Goal: Information Seeking & Learning: Understand process/instructions

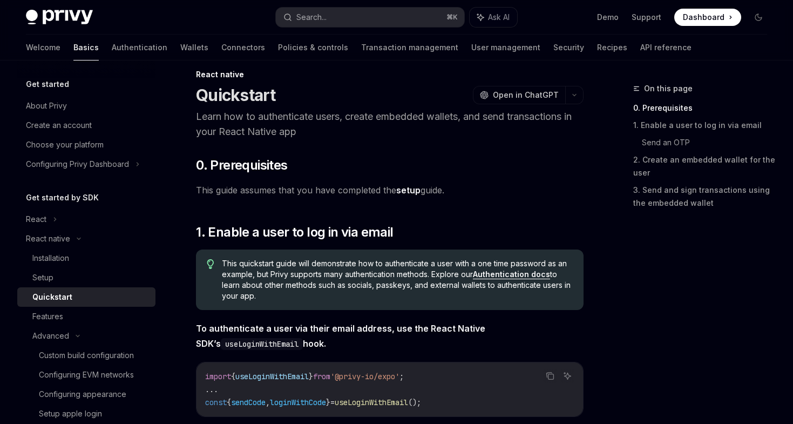
scroll to position [7, 0]
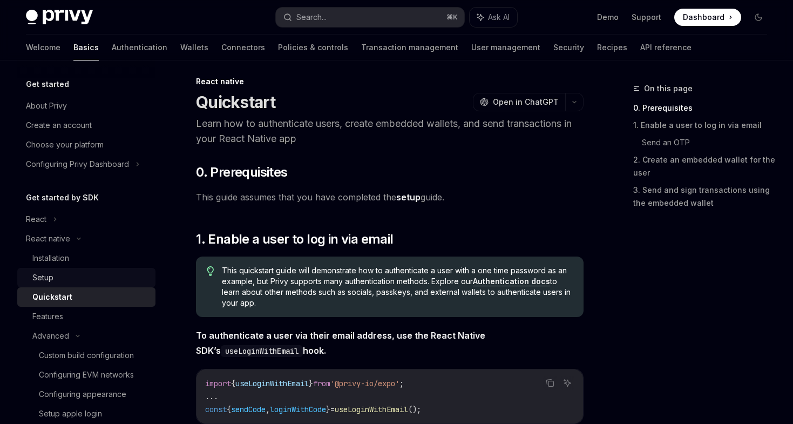
click at [64, 286] on link "Setup" at bounding box center [86, 277] width 138 height 19
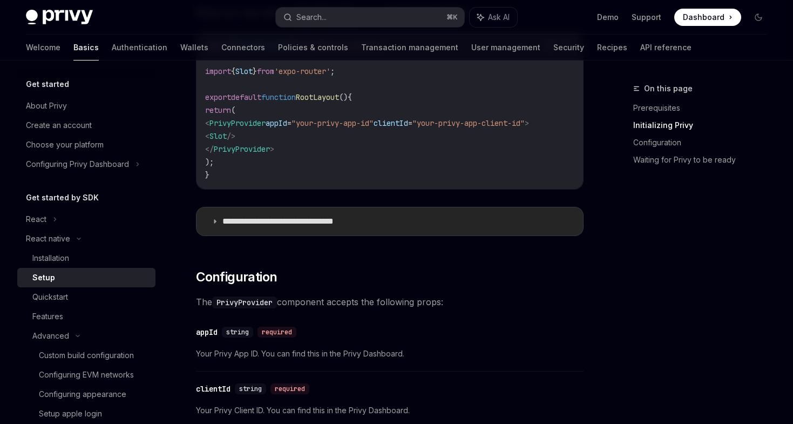
click at [269, 226] on p "**********" at bounding box center [295, 221] width 146 height 11
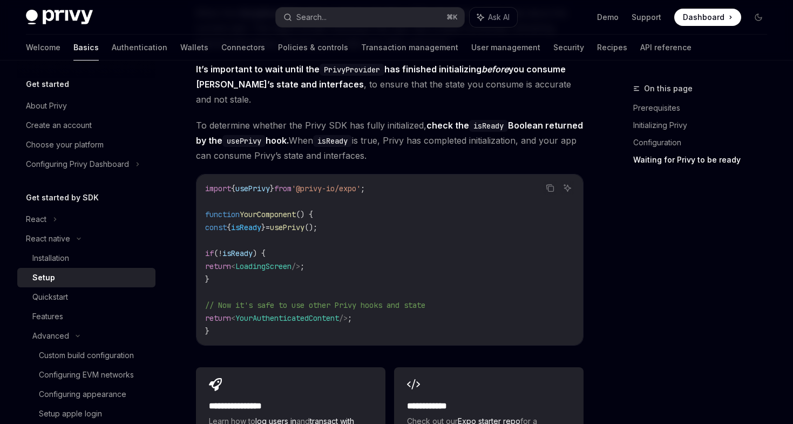
scroll to position [1524, 0]
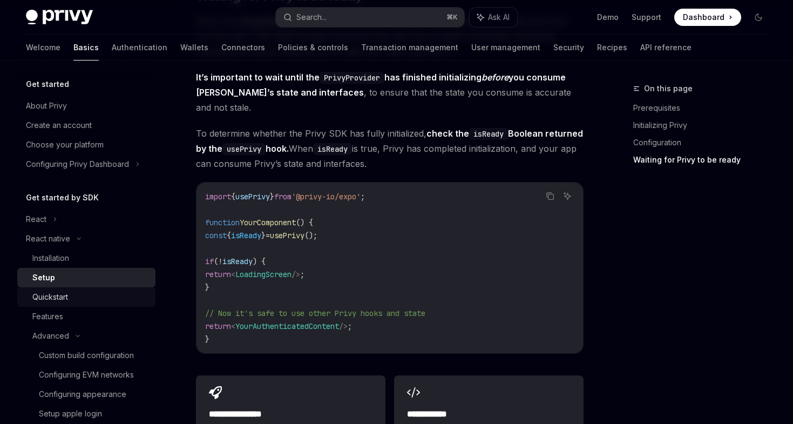
click at [64, 297] on div "Quickstart" at bounding box center [50, 296] width 36 height 13
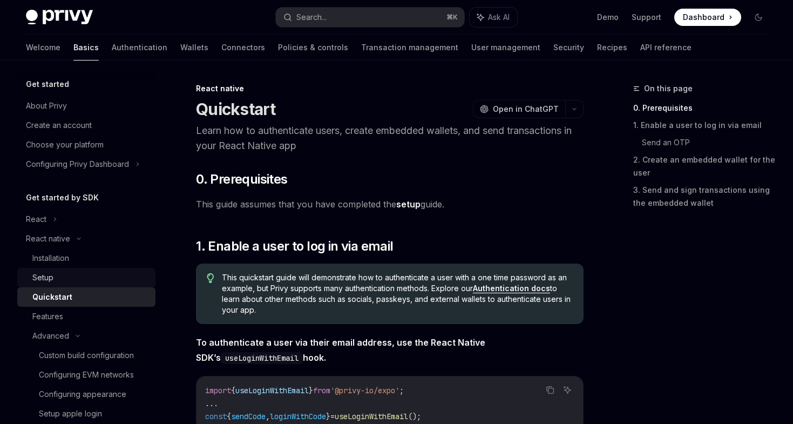
click at [69, 276] on div "Setup" at bounding box center [90, 277] width 117 height 13
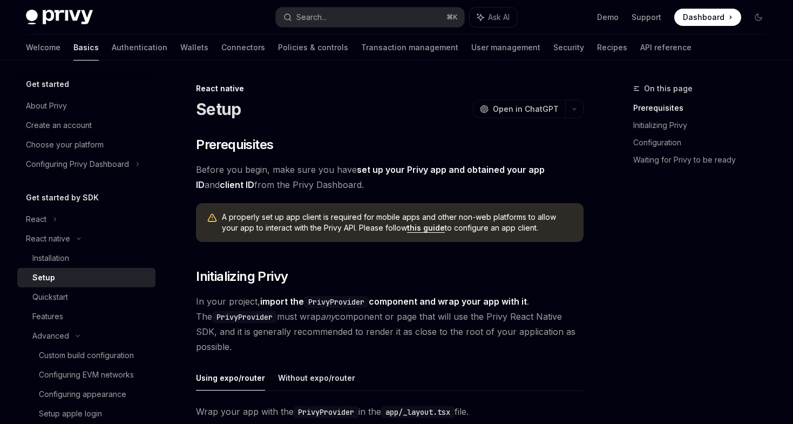
type textarea "*"
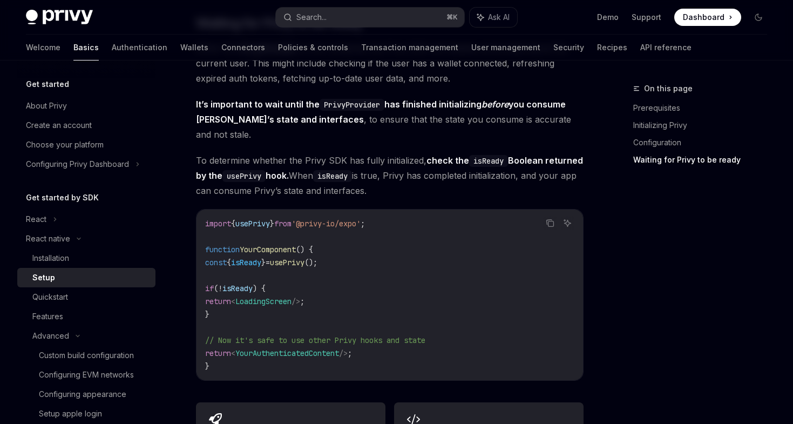
scroll to position [844, 0]
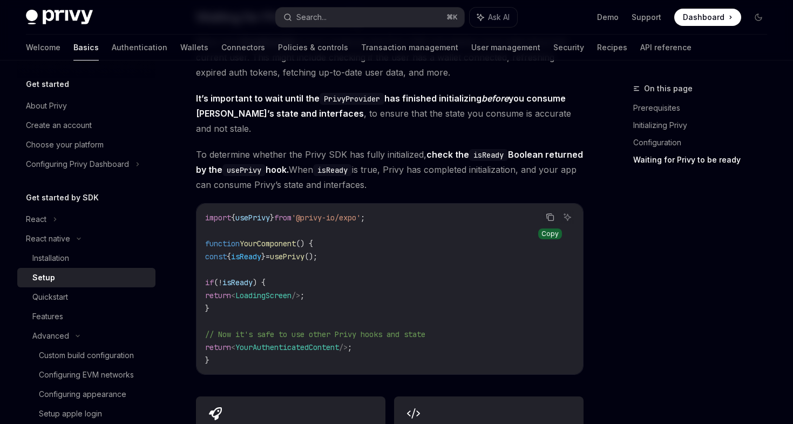
click at [552, 213] on icon "Copy the contents from the code block" at bounding box center [550, 217] width 9 height 9
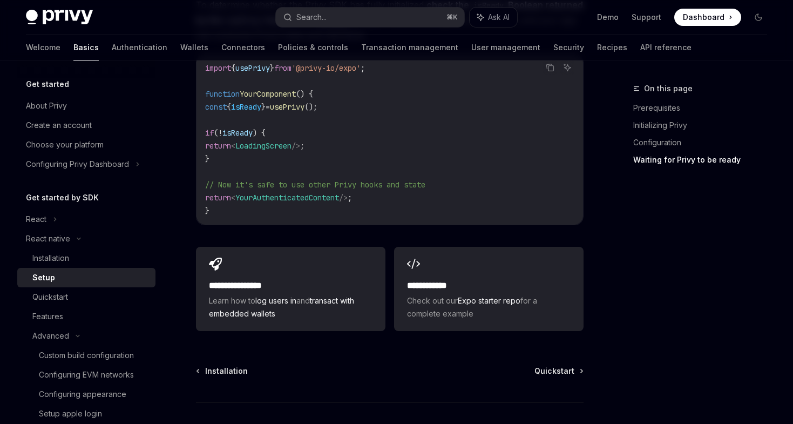
scroll to position [997, 0]
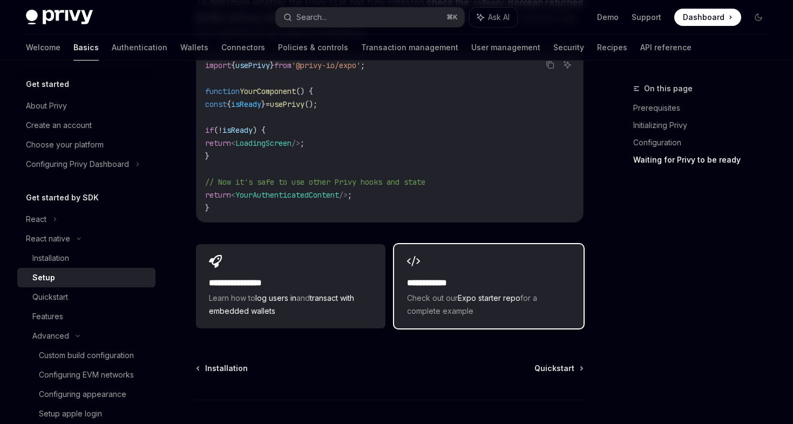
click at [454, 279] on div "**********" at bounding box center [489, 296] width 164 height 41
